Goal: Navigation & Orientation: Go to known website

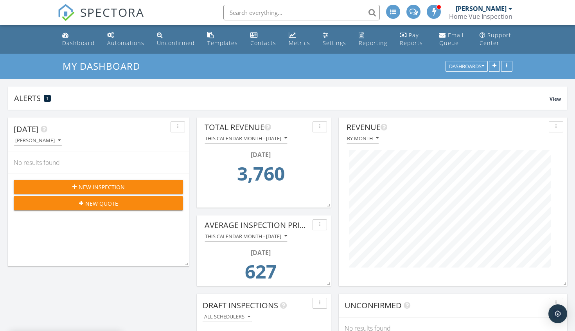
scroll to position [188, 371]
